Goal: Communication & Community: Answer question/provide support

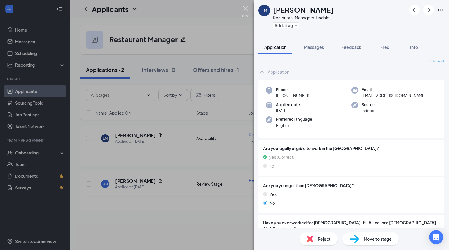
click at [243, 7] on img at bounding box center [245, 11] width 7 height 11
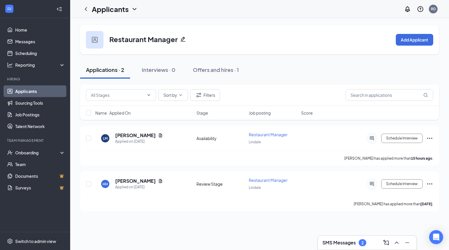
click at [344, 246] on div "SMS Messages 2" at bounding box center [366, 242] width 89 height 9
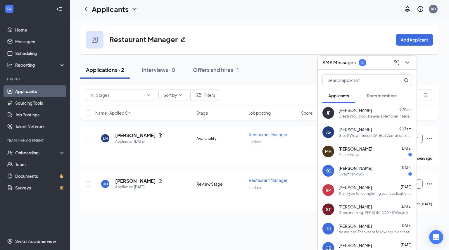
click at [382, 172] on div "Okay thank you!" at bounding box center [374, 174] width 73 height 5
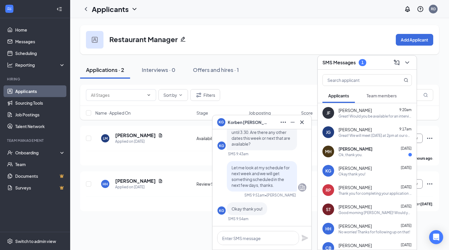
click at [363, 158] on div "MH [PERSON_NAME] [DATE] Ok, thank you." at bounding box center [367, 151] width 99 height 19
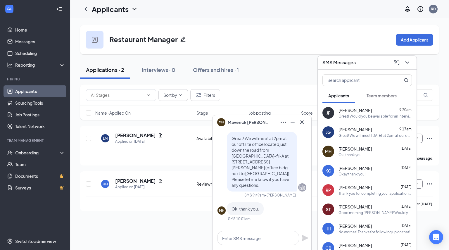
click at [385, 99] on button "Team members" at bounding box center [382, 95] width 42 height 15
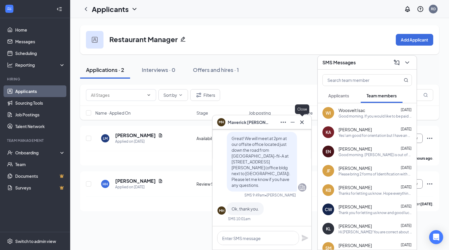
click at [299, 123] on icon "Cross" at bounding box center [301, 122] width 7 height 7
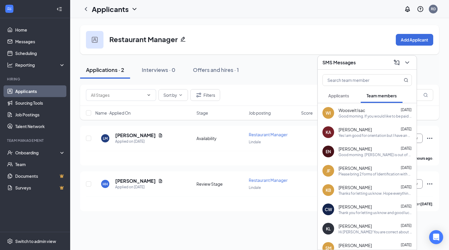
drag, startPoint x: 358, startPoint y: 110, endPoint x: 354, endPoint y: 95, distance: 15.5
click at [354, 95] on button "Applicants" at bounding box center [338, 95] width 32 height 15
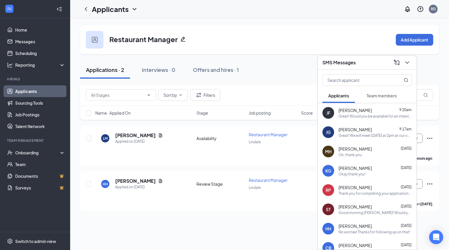
click at [354, 95] on button "Applicants" at bounding box center [338, 95] width 32 height 15
click at [408, 64] on icon "ChevronDown" at bounding box center [407, 62] width 7 height 7
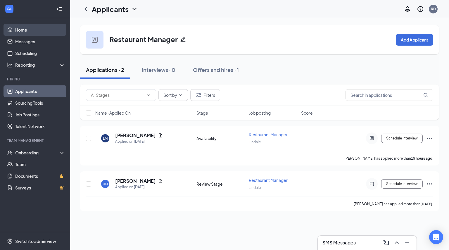
click at [40, 32] on link "Home" at bounding box center [40, 30] width 50 height 12
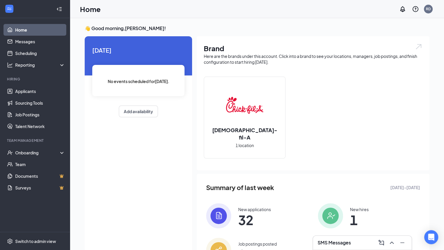
click at [341, 211] on img at bounding box center [330, 215] width 25 height 25
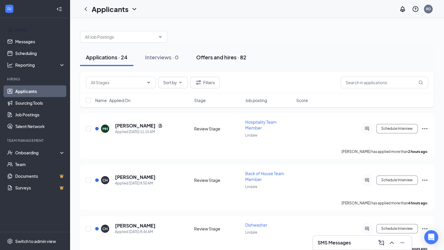
click at [228, 60] on div "Offers and hires · 82" at bounding box center [221, 56] width 50 height 7
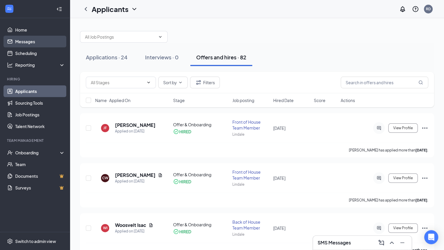
click at [28, 43] on link "Messages" at bounding box center [40, 42] width 50 height 12
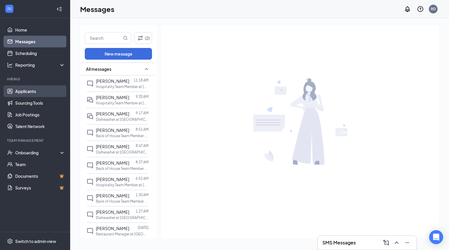
click at [26, 95] on link "Applicants" at bounding box center [40, 91] width 50 height 12
